Goal: Find contact information: Find contact information

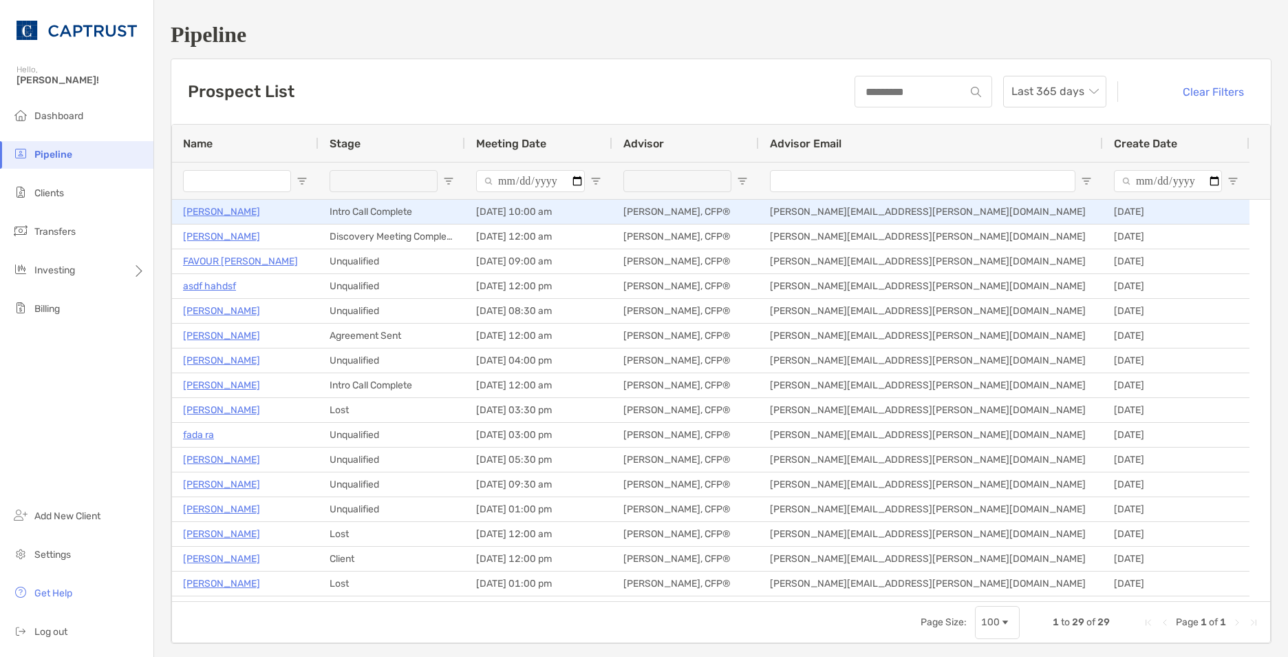
click at [235, 217] on p "[PERSON_NAME]" at bounding box center [221, 211] width 77 height 17
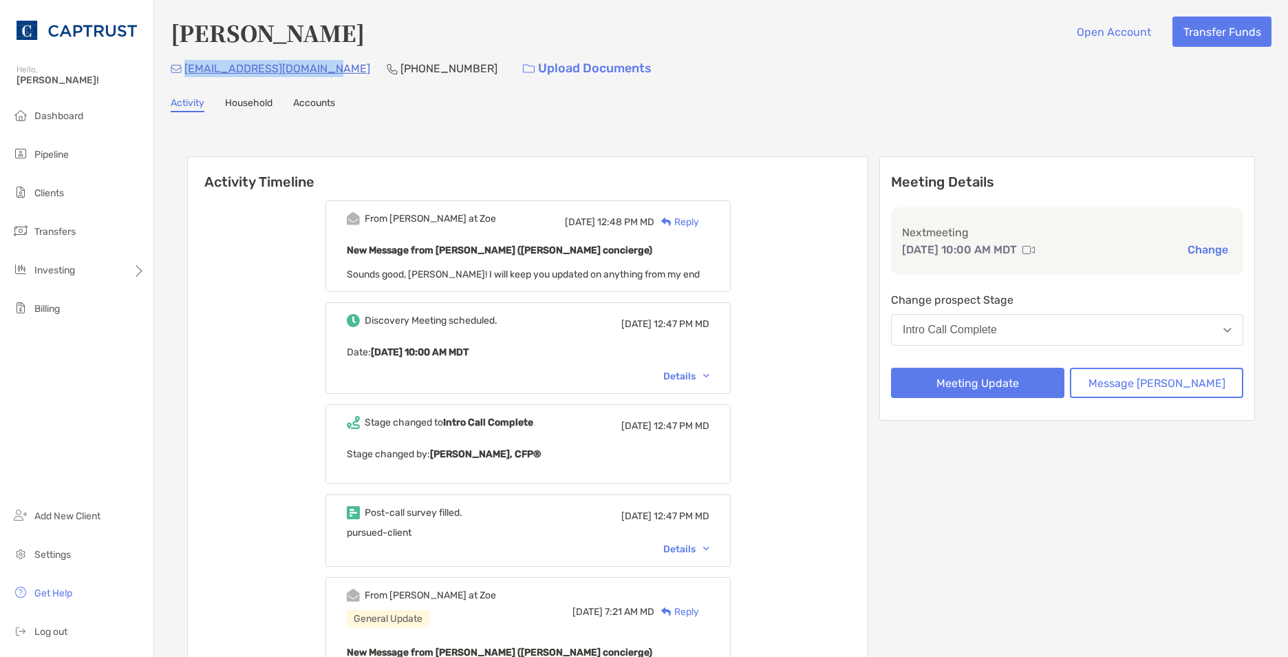
drag, startPoint x: 329, startPoint y: 73, endPoint x: 187, endPoint y: 74, distance: 142.5
click at [187, 74] on div "ethanhinkley@outlook.com (970) 759-9891 Upload Documents" at bounding box center [721, 69] width 1101 height 30
copy p "ethanhinkley@outlook.com"
